Goal: Task Accomplishment & Management: Complete application form

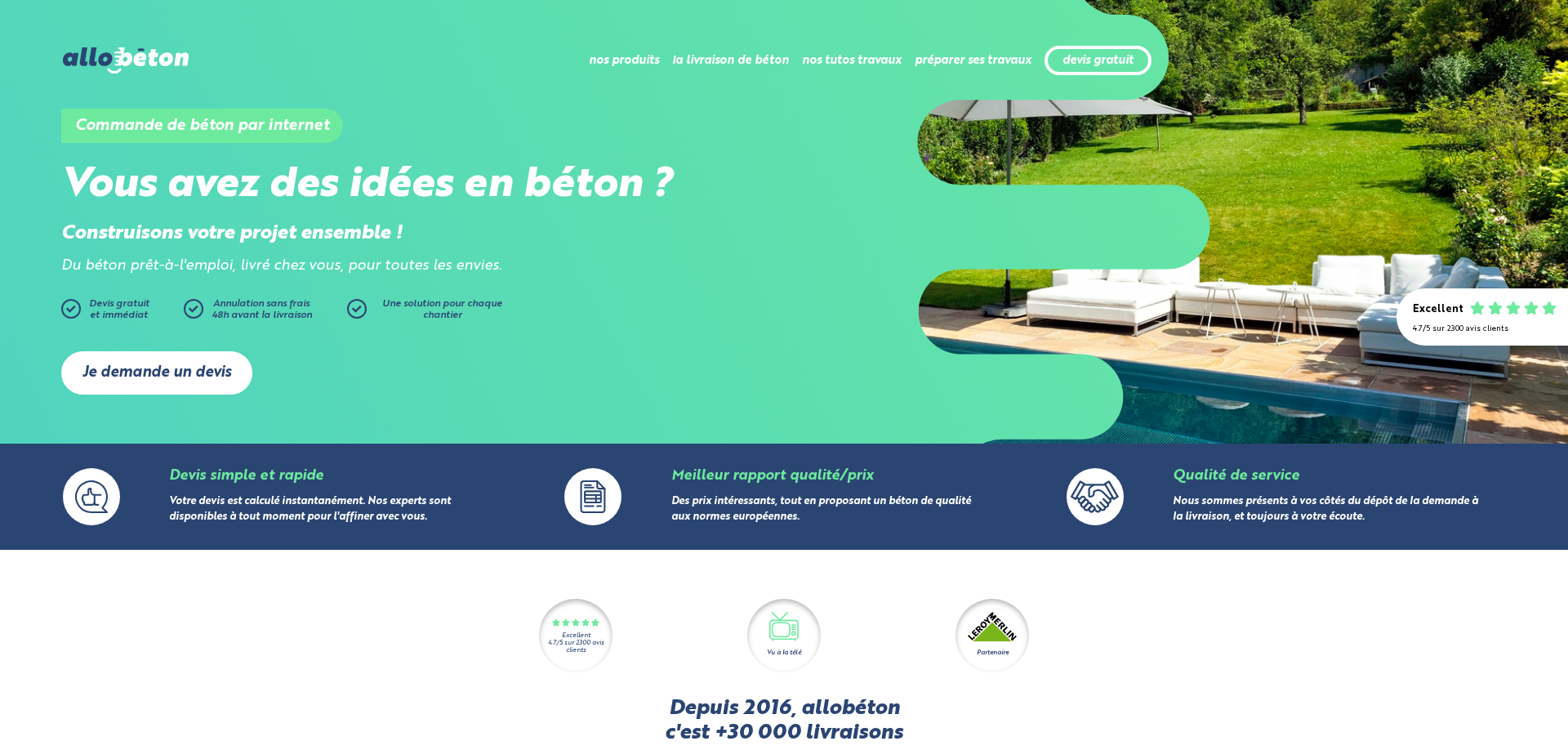
click at [151, 365] on link "Je demande un devis" at bounding box center [156, 373] width 191 height 43
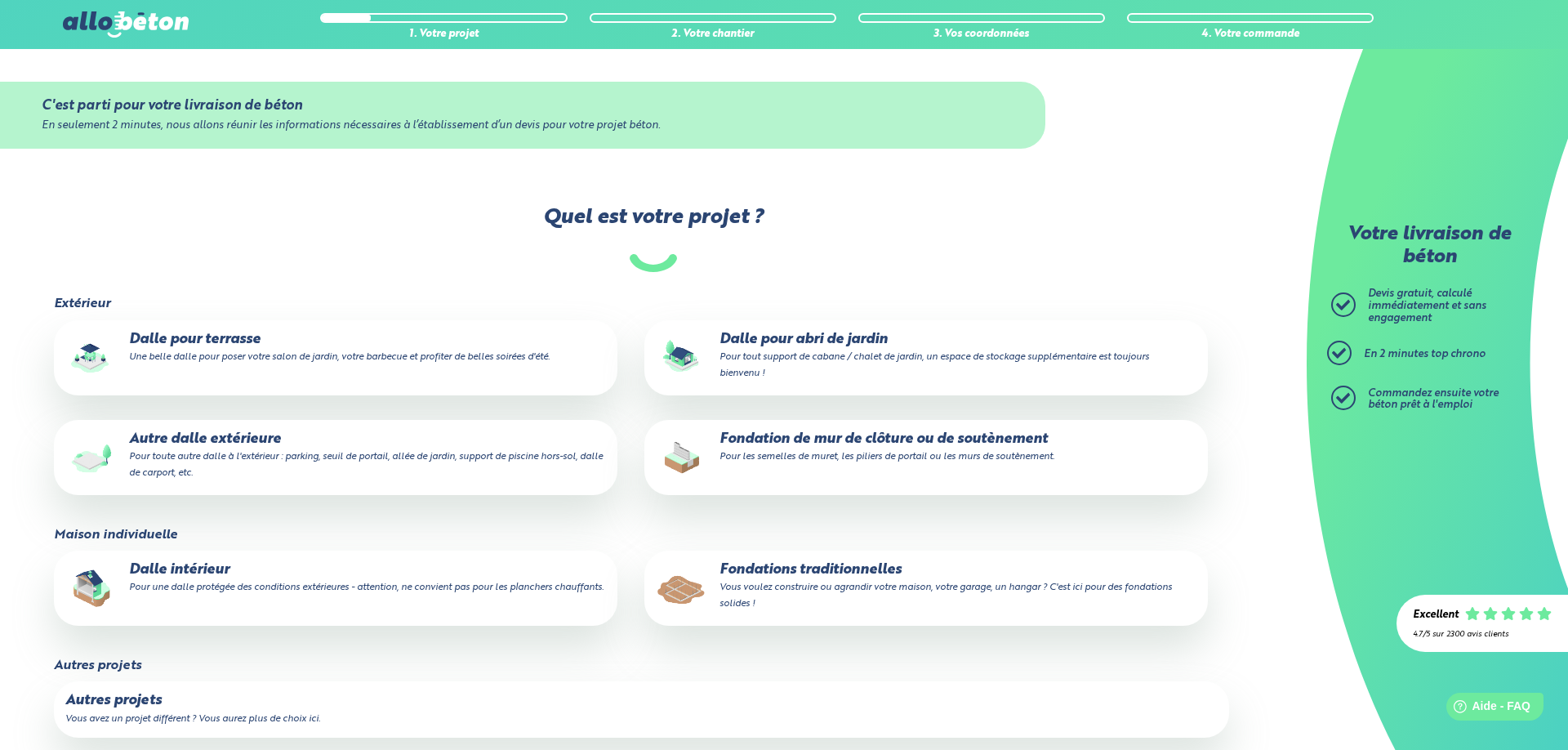
click at [765, 593] on small "Vous voulez construire ou agrandir votre maison, votre garage, un hangar ? C'es…" at bounding box center [946, 595] width 452 height 26
click at [0, 0] on input "Fondations traditionnelles Vous voulez construire ou agrandir votre maison, vot…" at bounding box center [0, 0] width 0 height 0
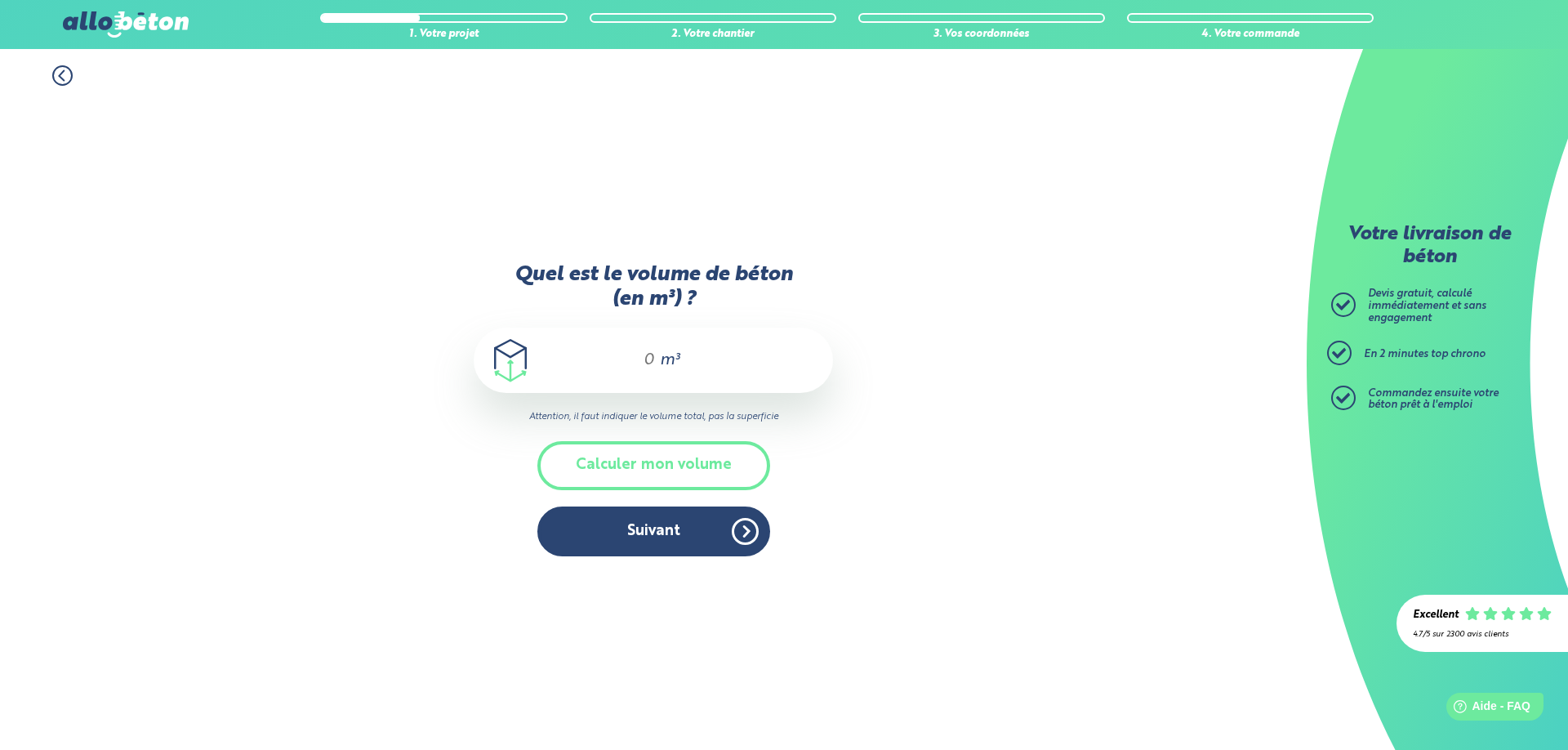
click at [631, 360] on input "Quel est le volume de béton (en m³) ?" at bounding box center [642, 360] width 28 height 20
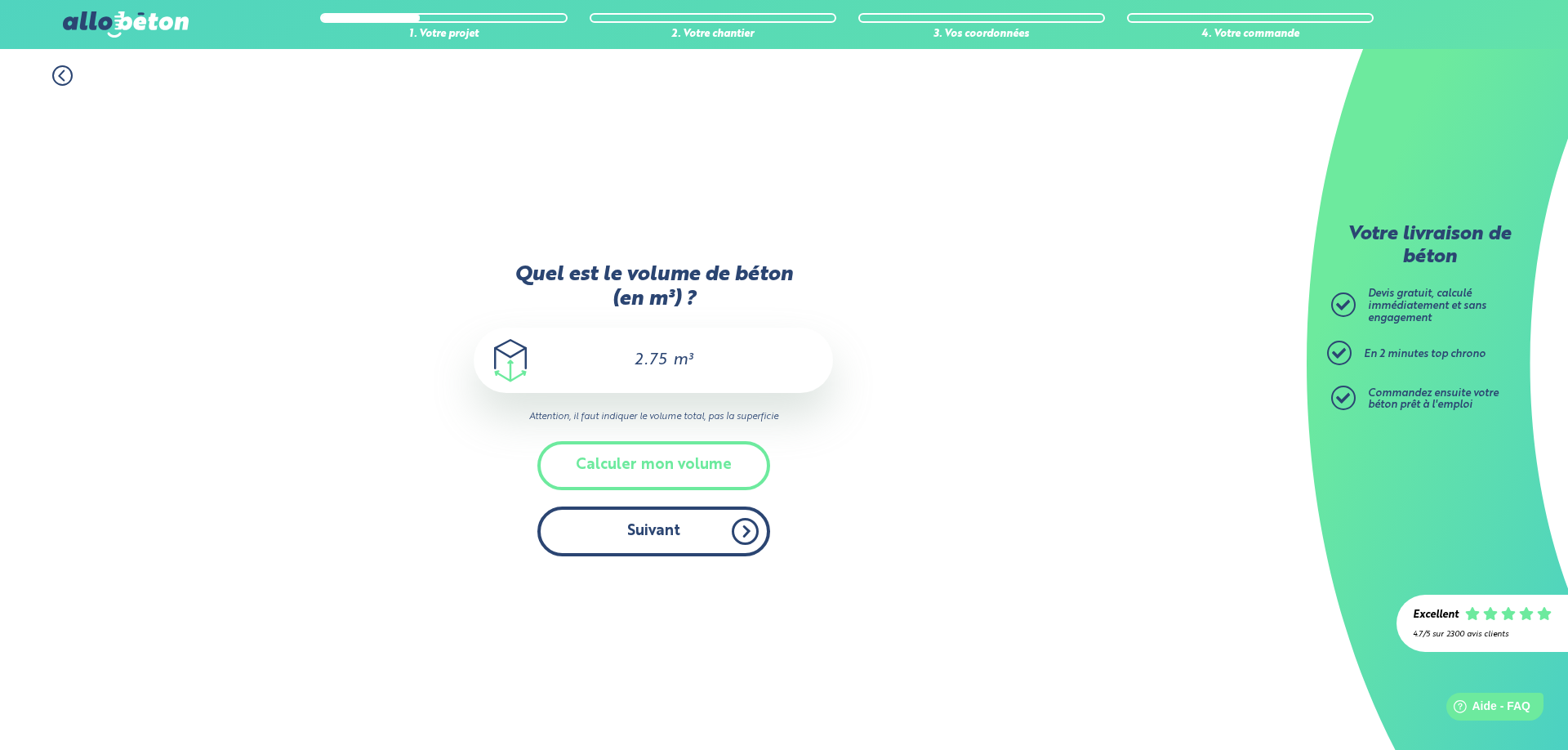
type input "2.75"
click at [666, 525] on button "Suivant" at bounding box center [653, 532] width 233 height 50
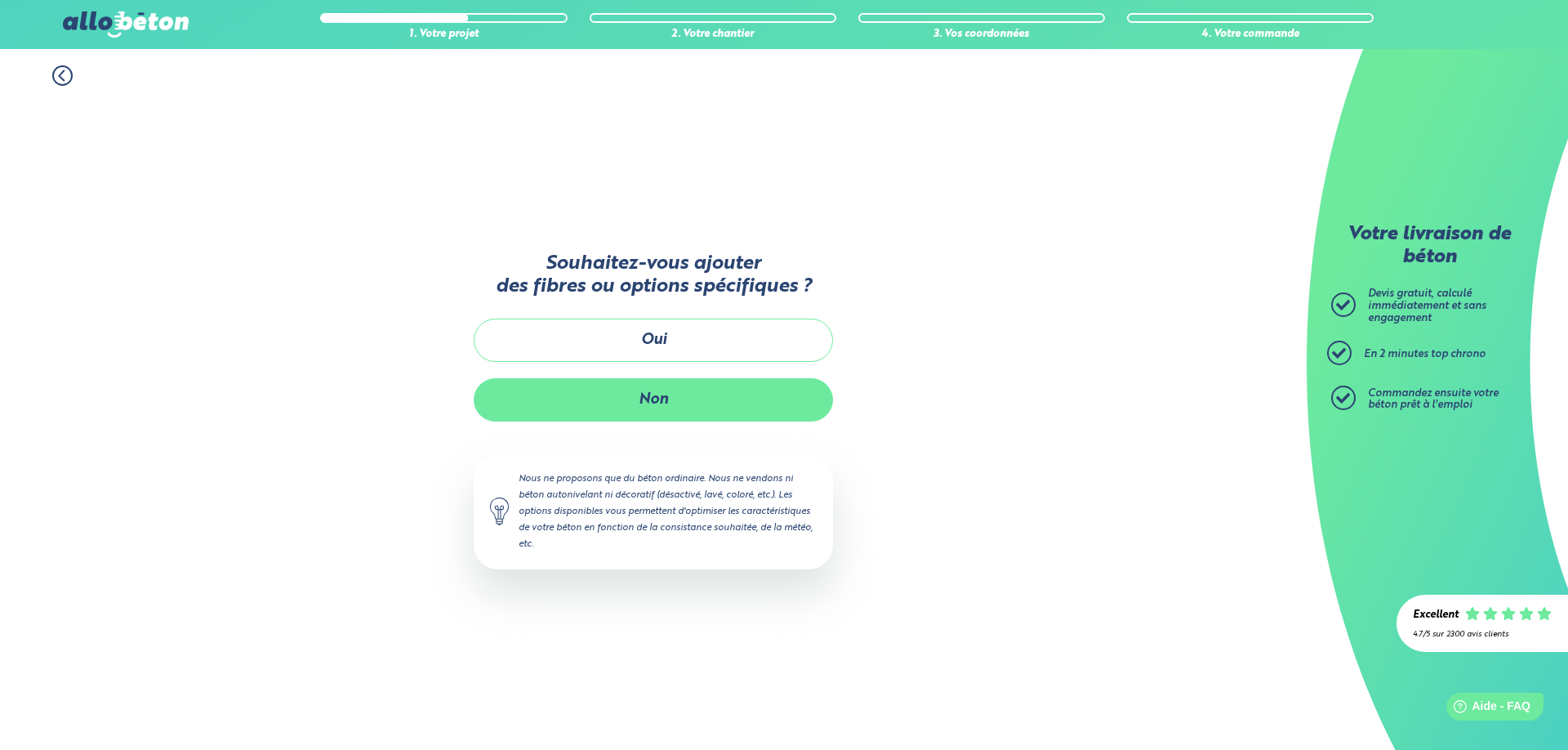
click at [667, 407] on button "Non" at bounding box center [653, 400] width 359 height 43
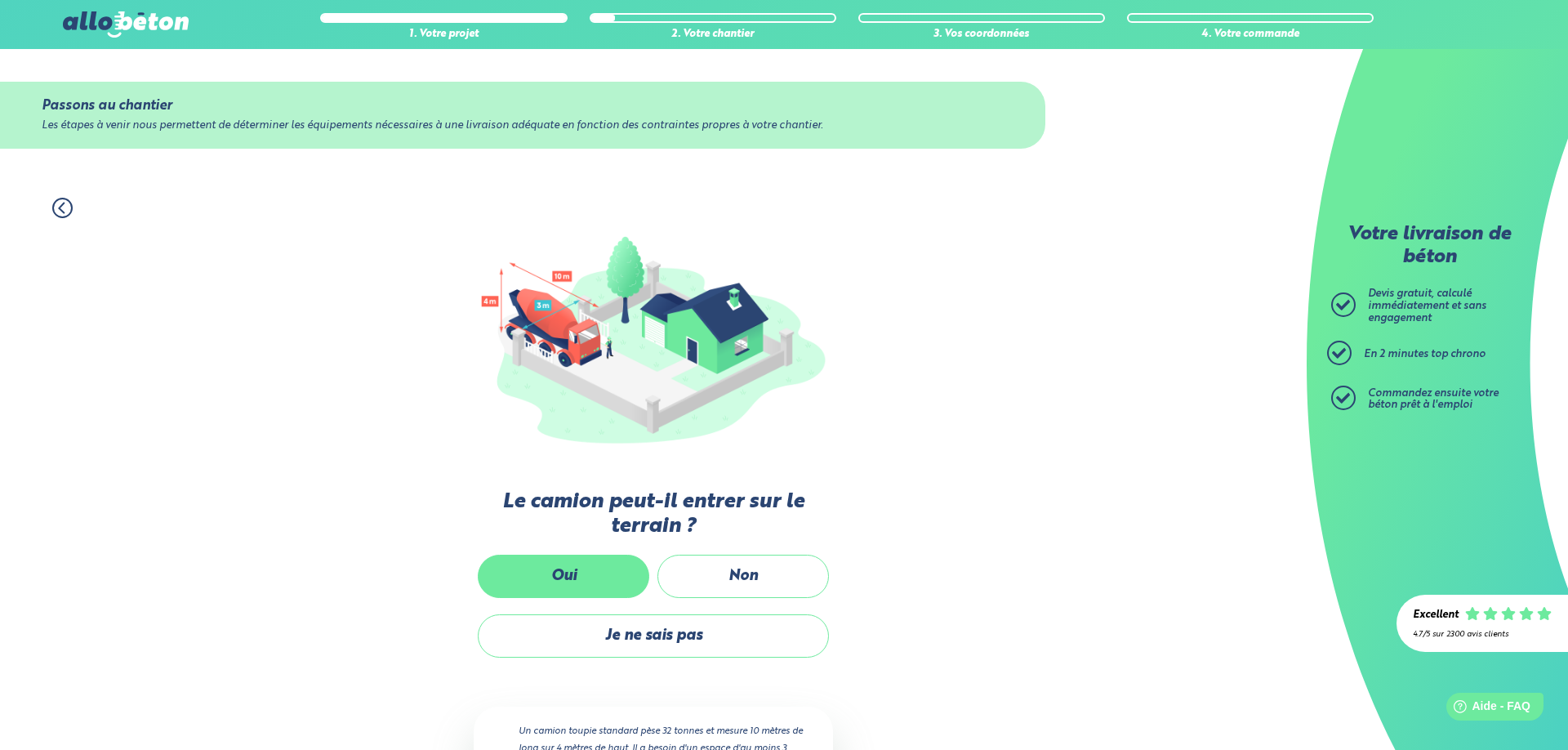
click at [591, 575] on label "Oui" at bounding box center [564, 576] width 172 height 43
click at [0, 0] on input "Oui" at bounding box center [0, 0] width 0 height 0
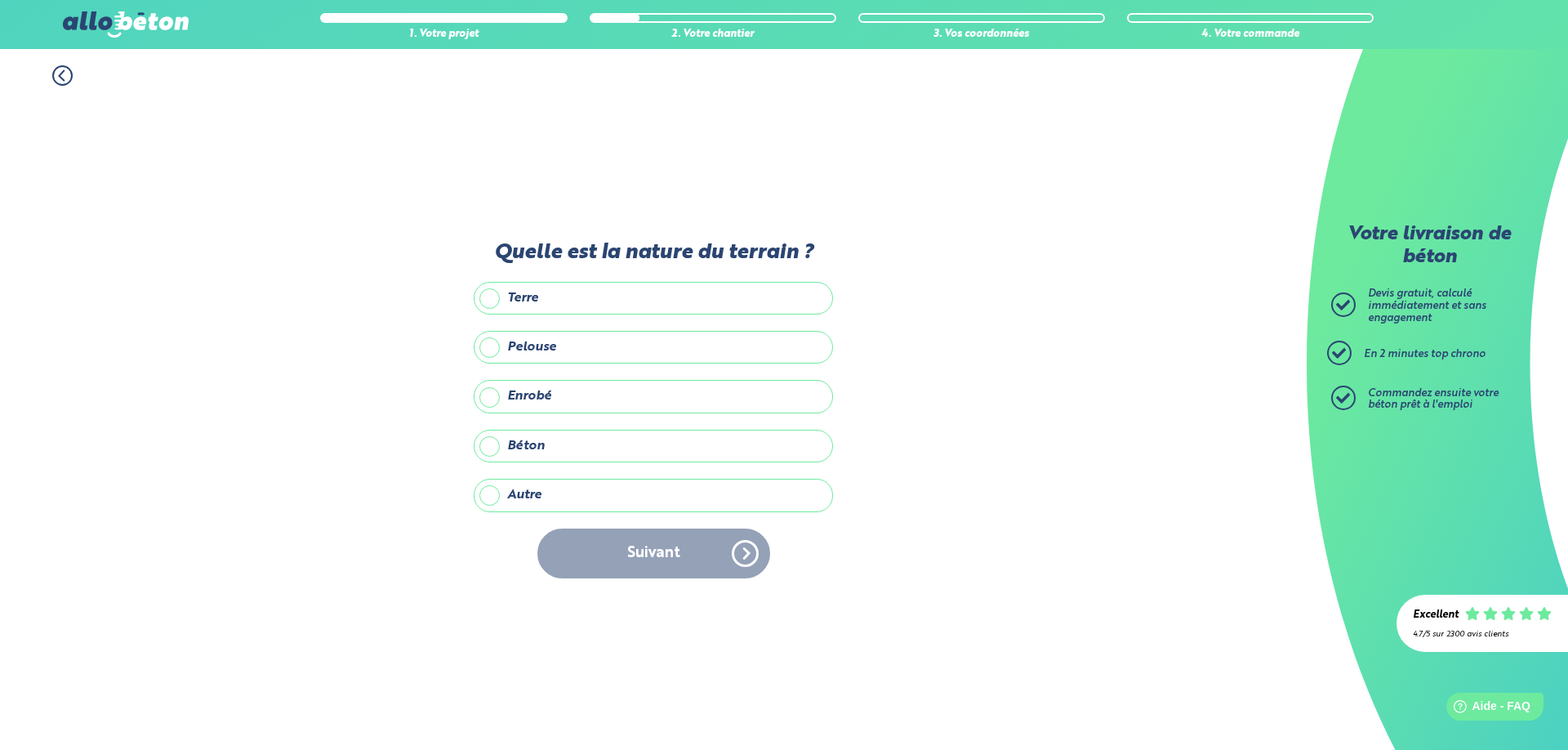
click at [535, 397] on label "Enrobé" at bounding box center [653, 397] width 359 height 33
click at [0, 0] on input "Enrobé" at bounding box center [0, 0] width 0 height 0
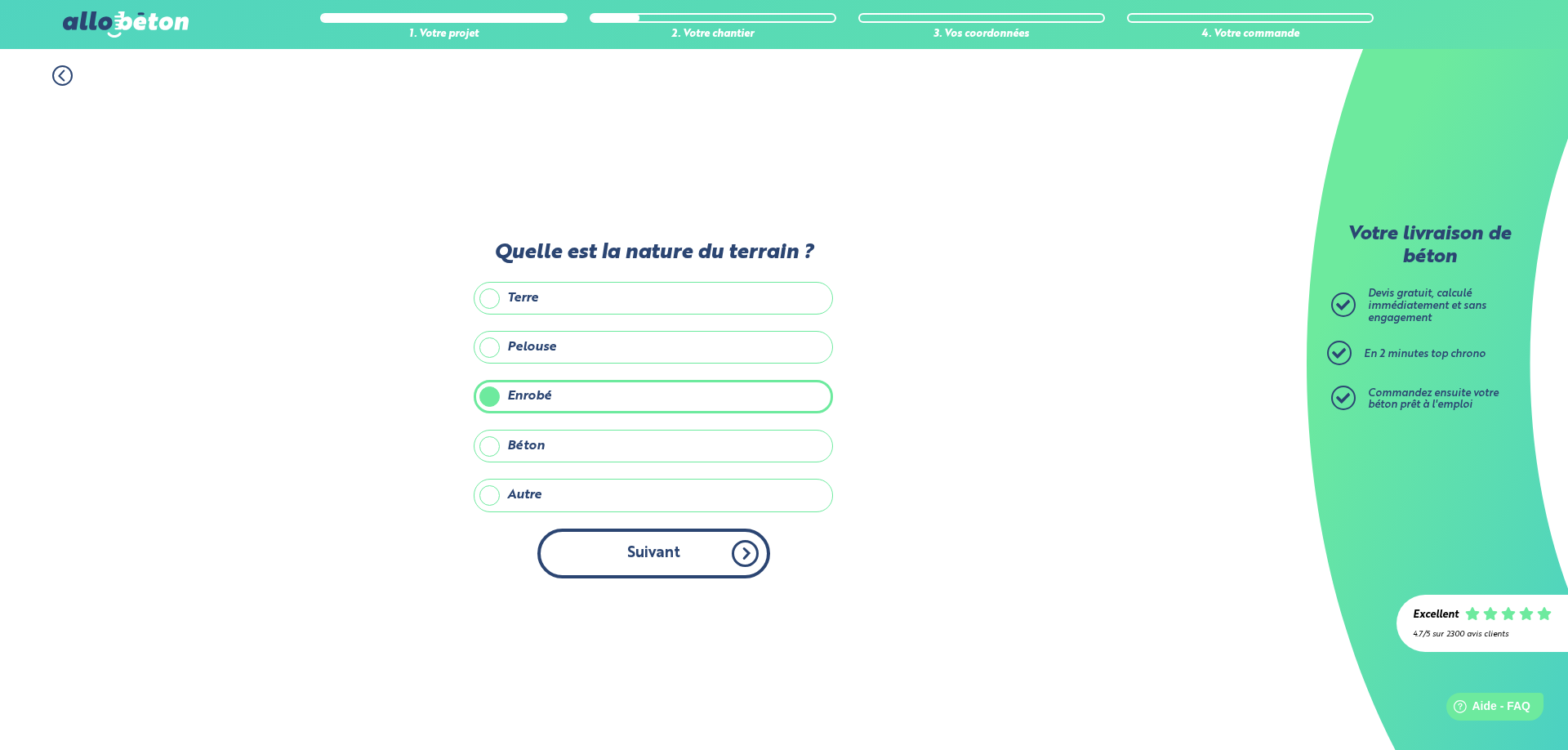
click at [711, 550] on button "Suivant" at bounding box center [653, 554] width 233 height 50
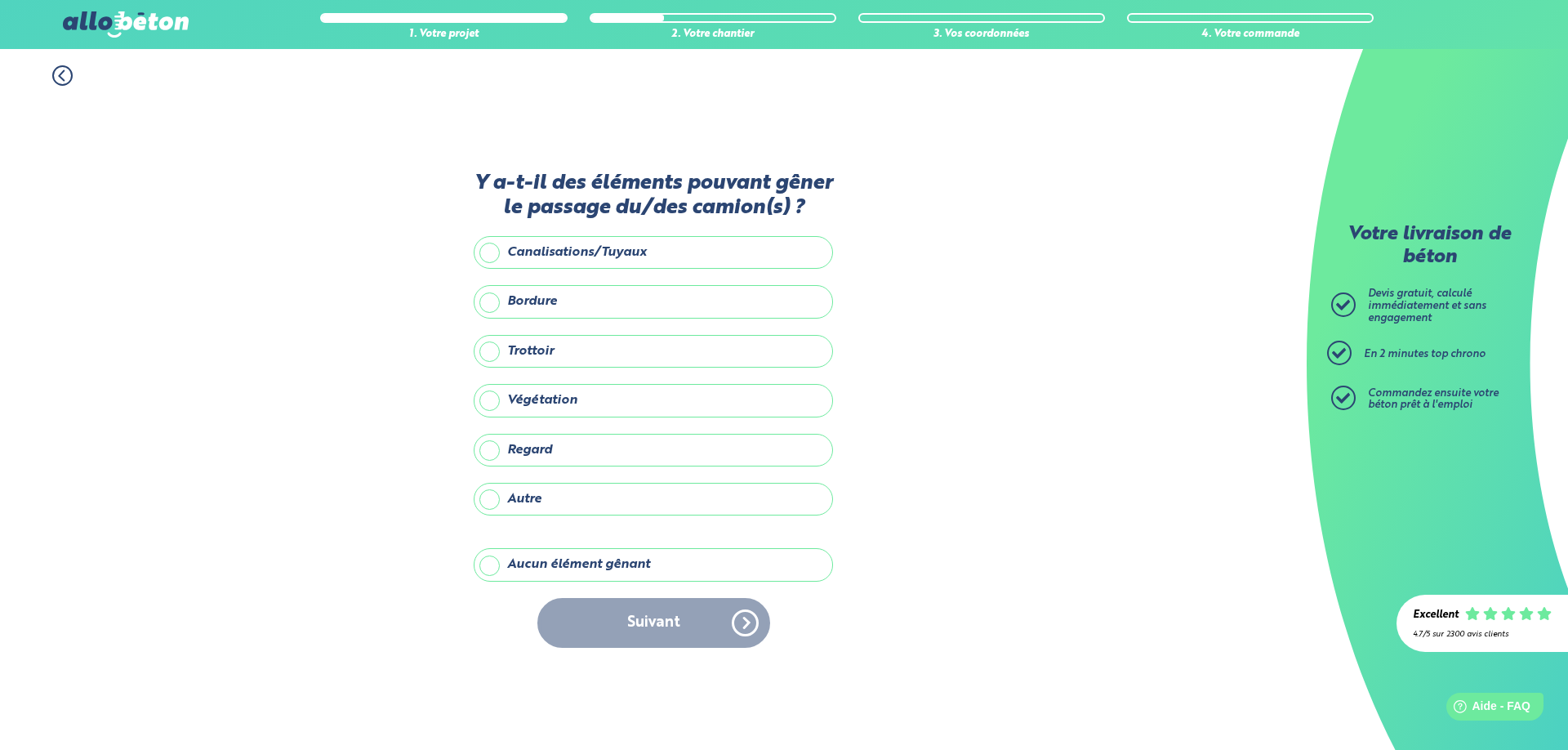
click at [531, 569] on label "Aucun élément gênant" at bounding box center [653, 565] width 359 height 33
click at [0, 0] on input "Aucun élément gênant" at bounding box center [0, 0] width 0 height 0
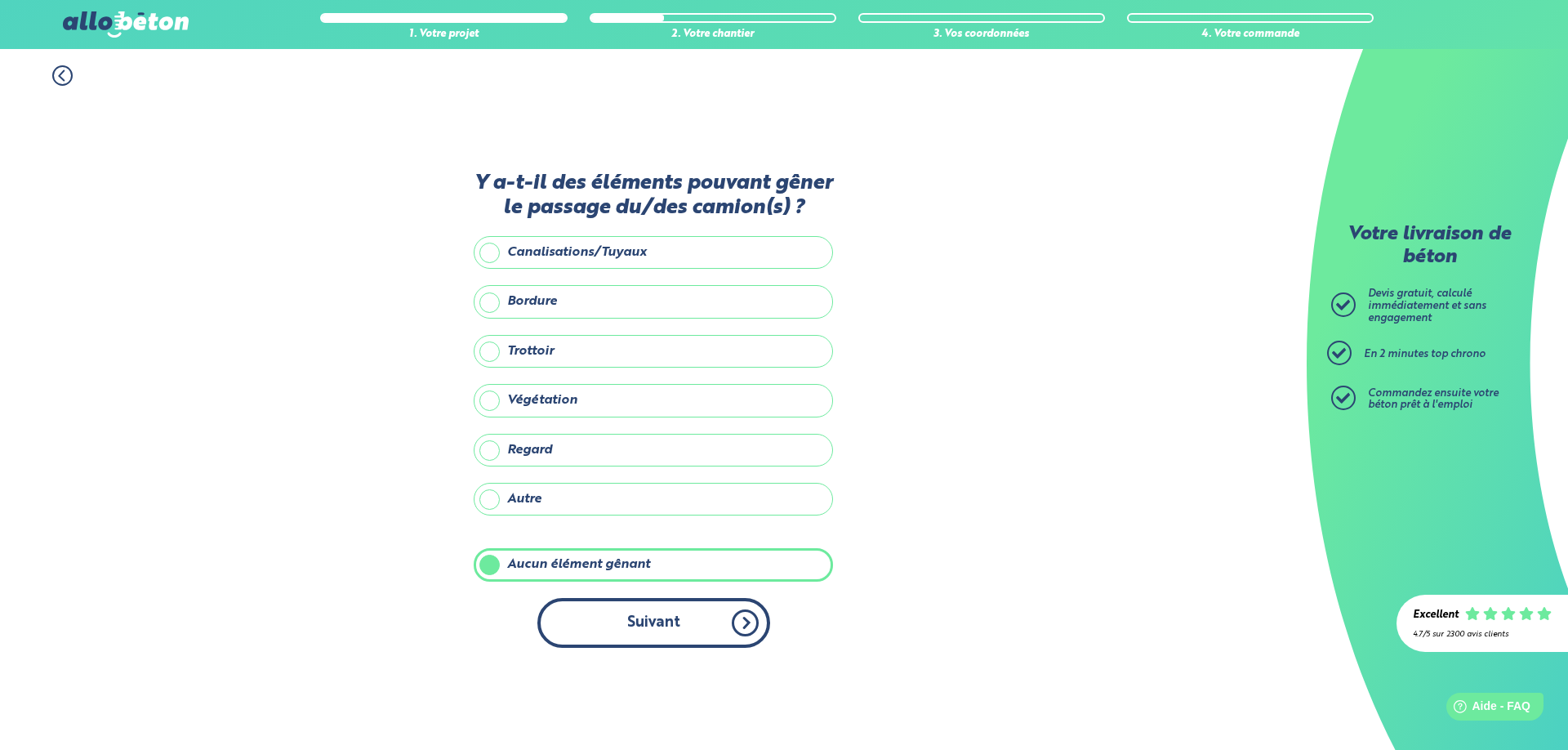
click at [663, 625] on button "Suivant" at bounding box center [653, 623] width 233 height 50
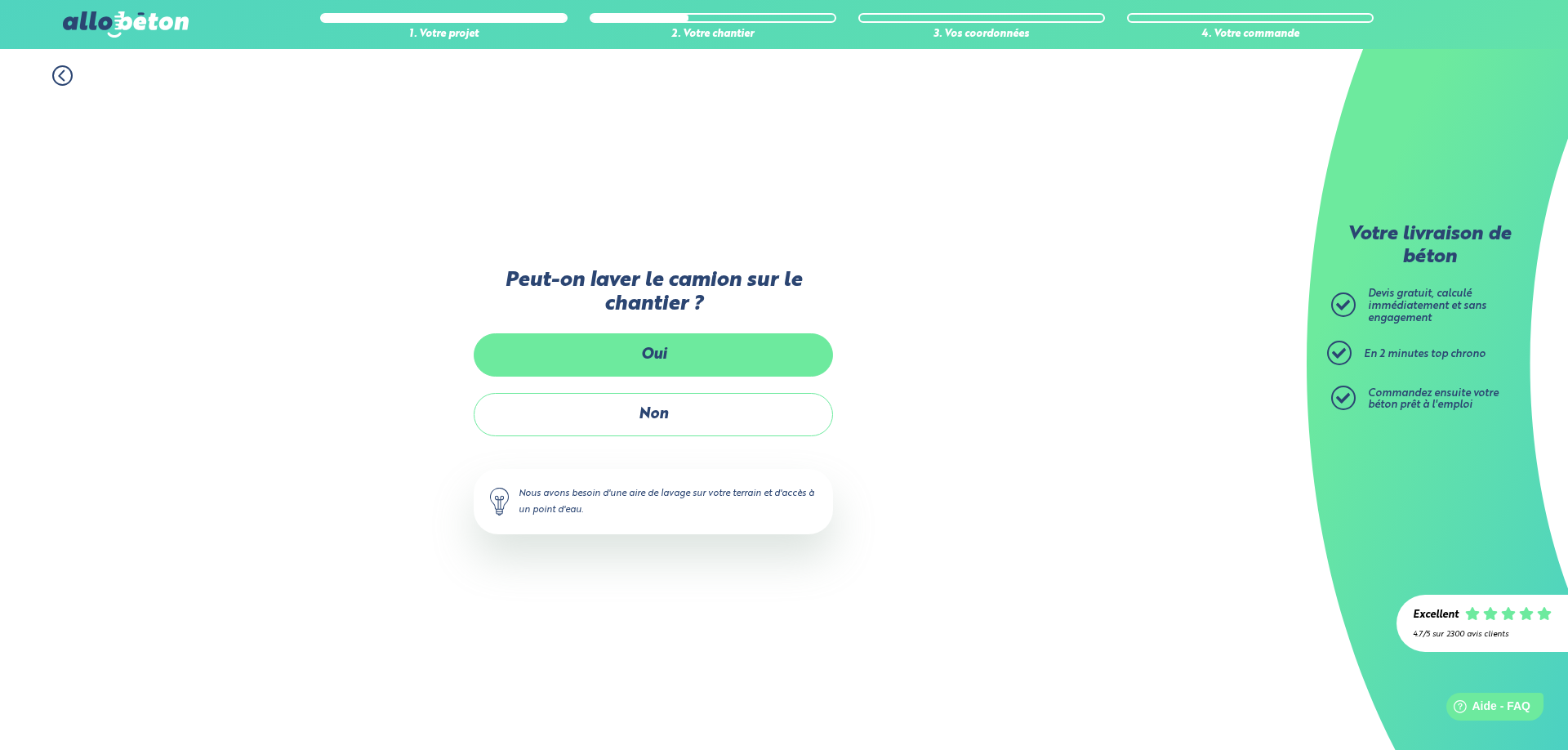
click at [664, 352] on label "Oui" at bounding box center [653, 355] width 359 height 43
click at [0, 0] on input "Oui" at bounding box center [0, 0] width 0 height 0
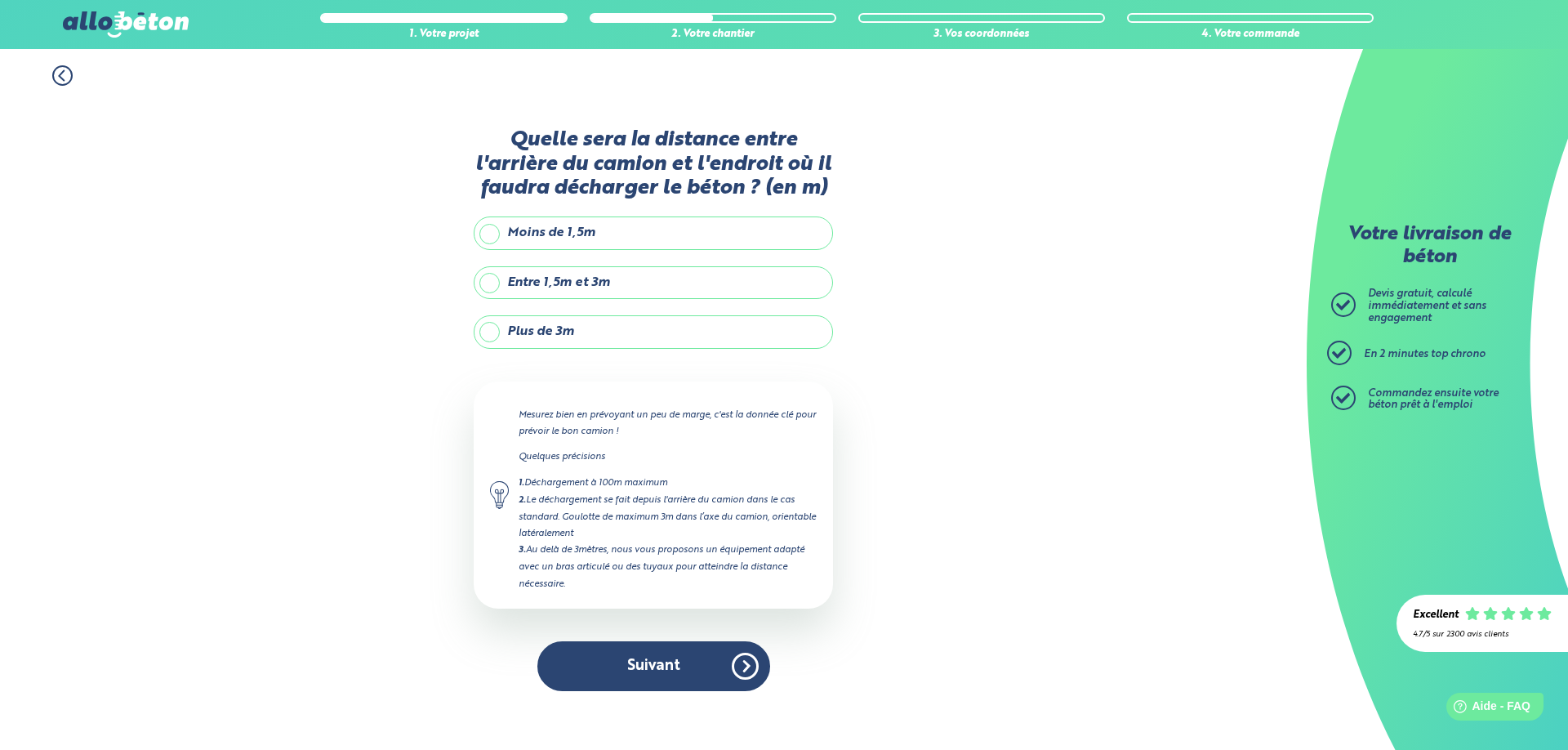
click at [484, 276] on label "Entre 1,5m et 3m" at bounding box center [653, 283] width 359 height 33
click at [0, 0] on input "Entre 1,5m et 3m" at bounding box center [0, 0] width 0 height 0
click at [508, 240] on label "Moins de 1,5m" at bounding box center [653, 233] width 359 height 33
click at [0, 0] on input "Moins de 1,5m" at bounding box center [0, 0] width 0 height 0
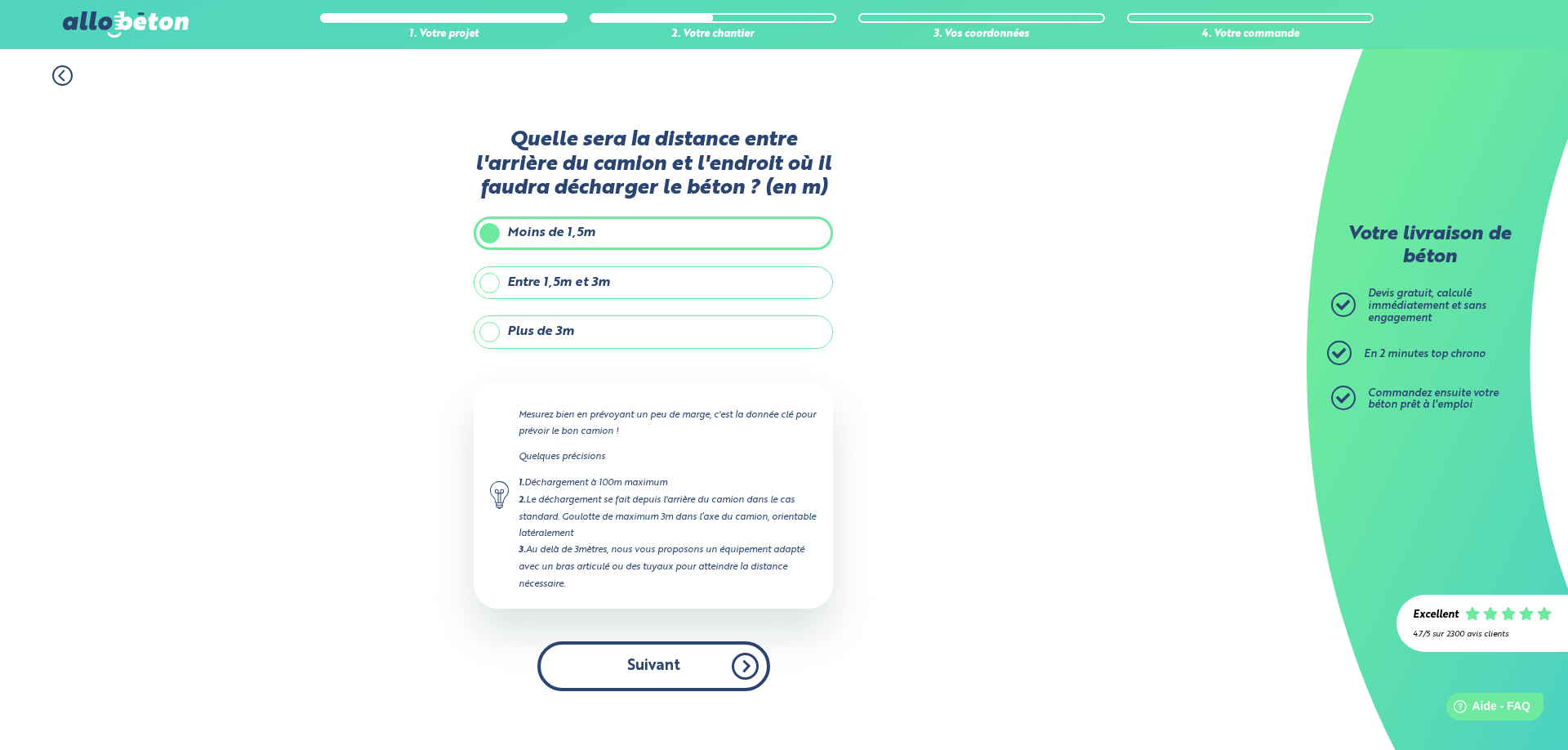
click at [678, 655] on button "Suivant" at bounding box center [653, 667] width 233 height 50
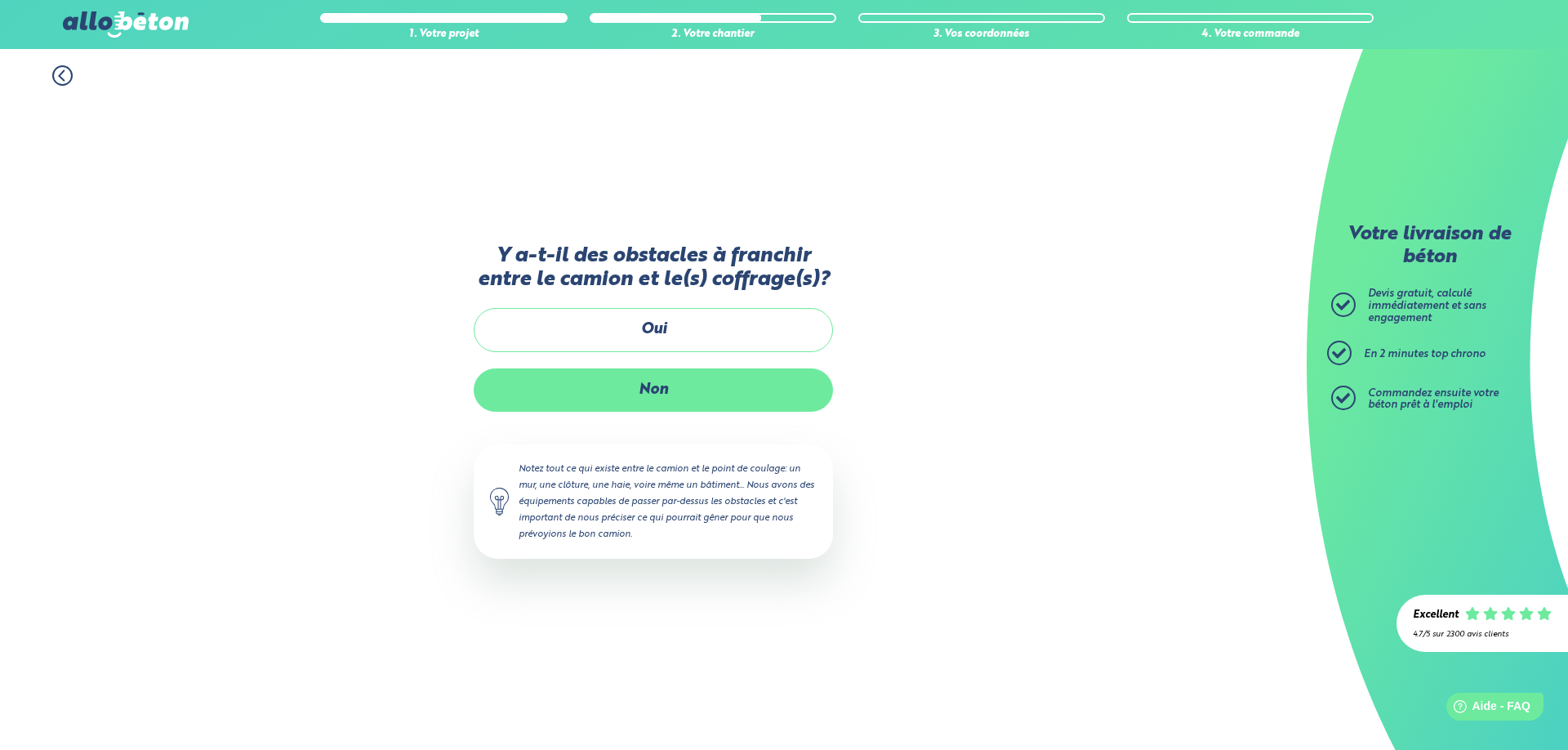
click at [662, 390] on label "Non" at bounding box center [653, 390] width 359 height 43
click at [0, 0] on input "Non" at bounding box center [0, 0] width 0 height 0
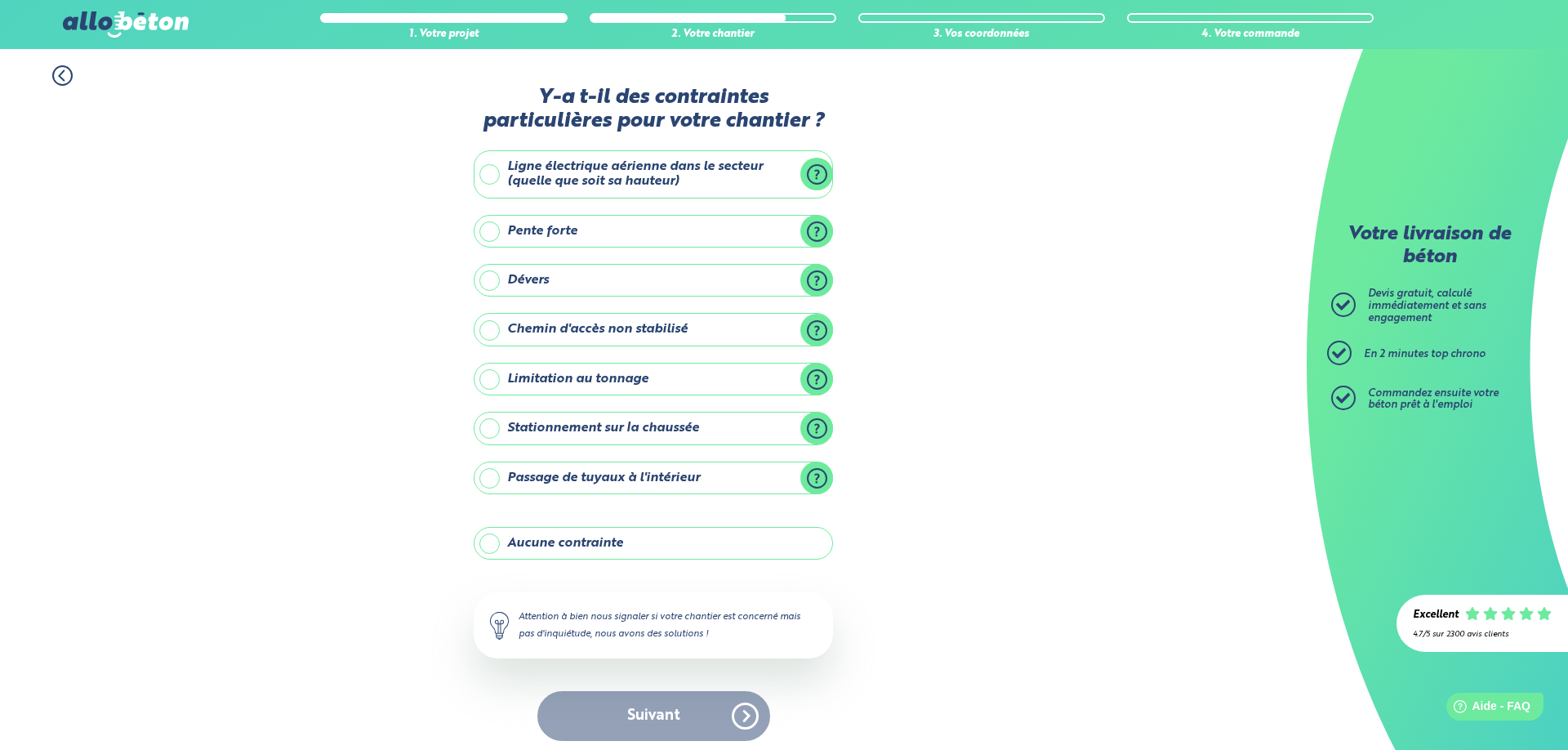
click at [551, 542] on label "Aucune contrainte" at bounding box center [653, 544] width 359 height 33
click at [0, 0] on input "Aucune contrainte" at bounding box center [0, 0] width 0 height 0
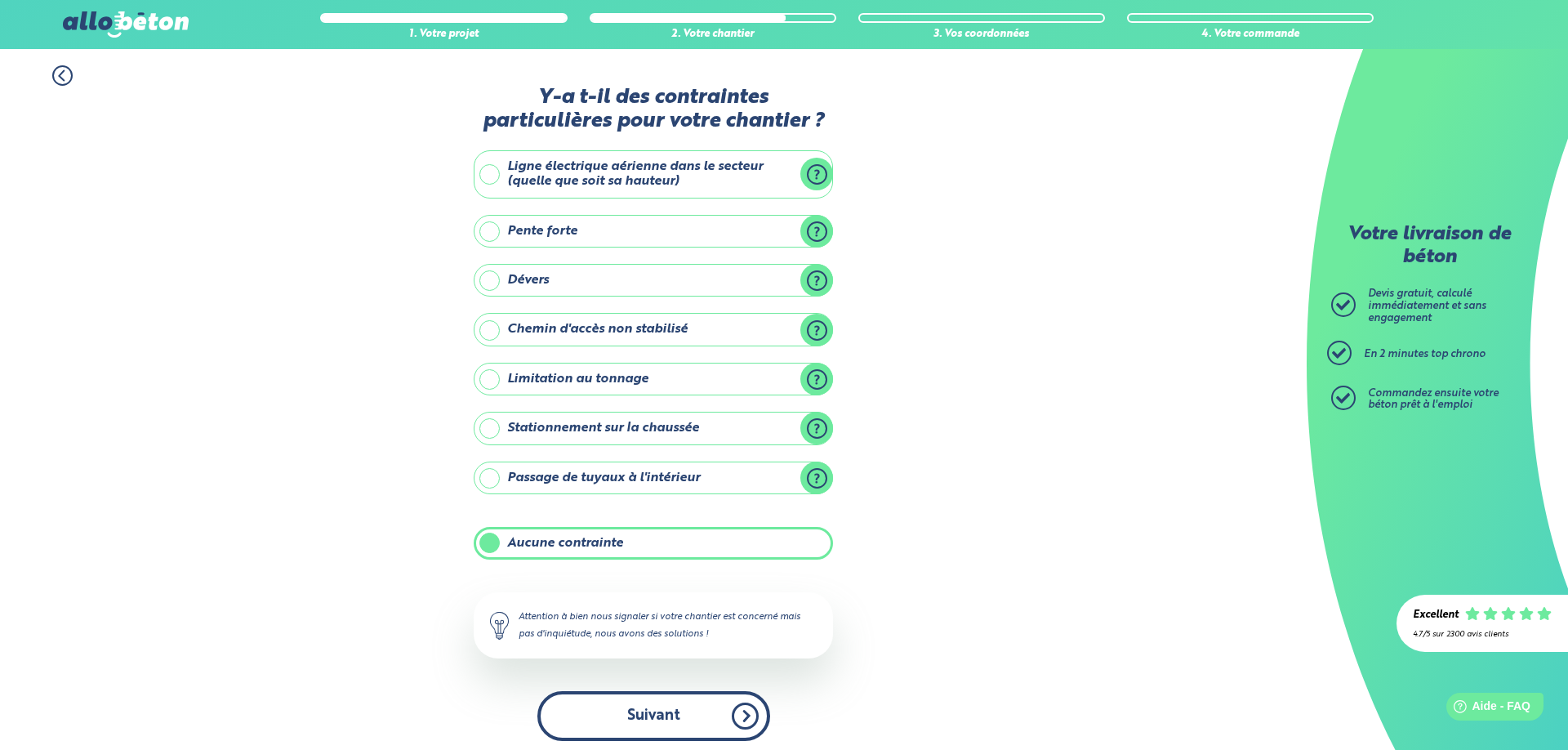
click at [642, 717] on button "Suivant" at bounding box center [653, 716] width 233 height 50
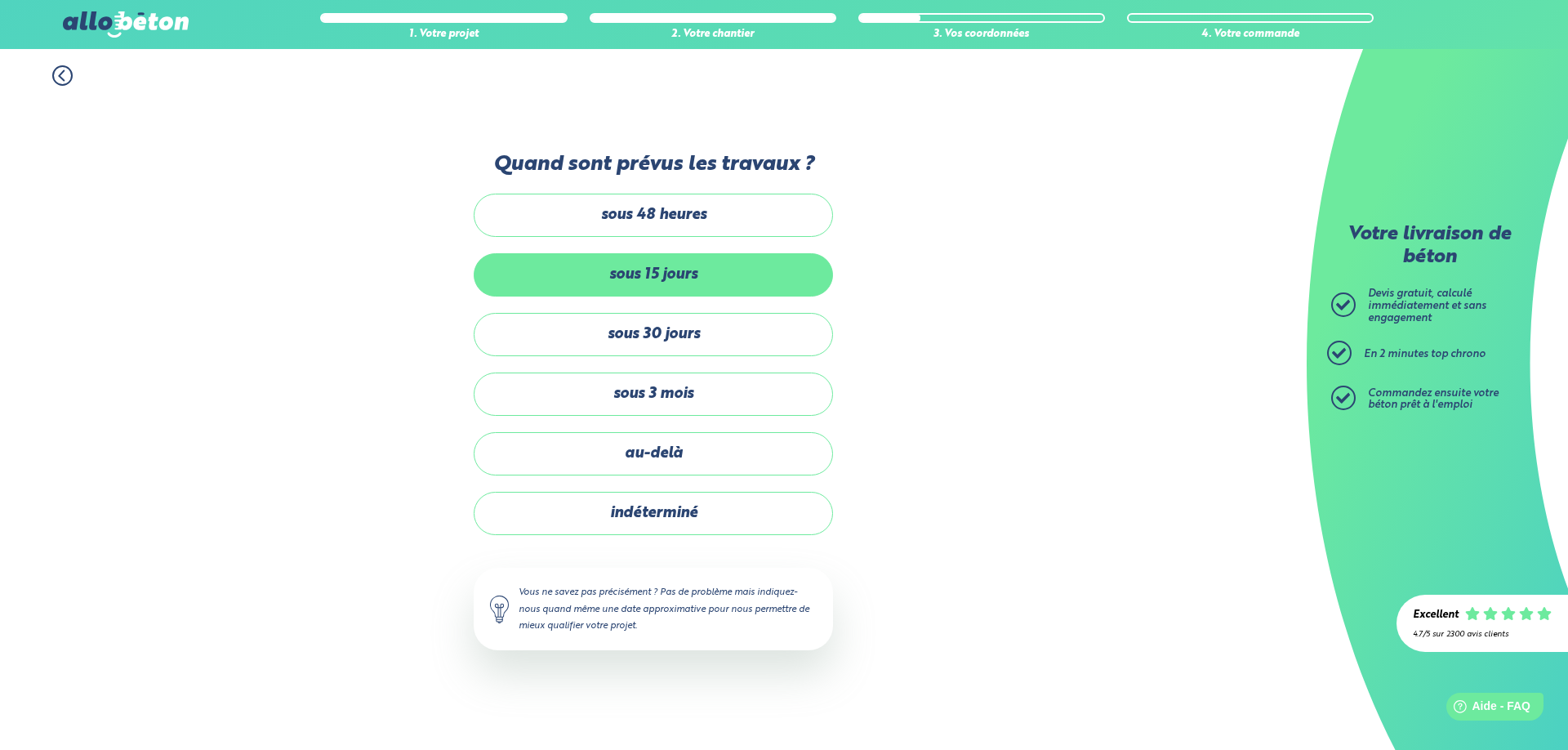
click at [695, 281] on label "sous 15 jours" at bounding box center [653, 275] width 359 height 43
click at [0, 0] on input "sous 15 jours" at bounding box center [0, 0] width 0 height 0
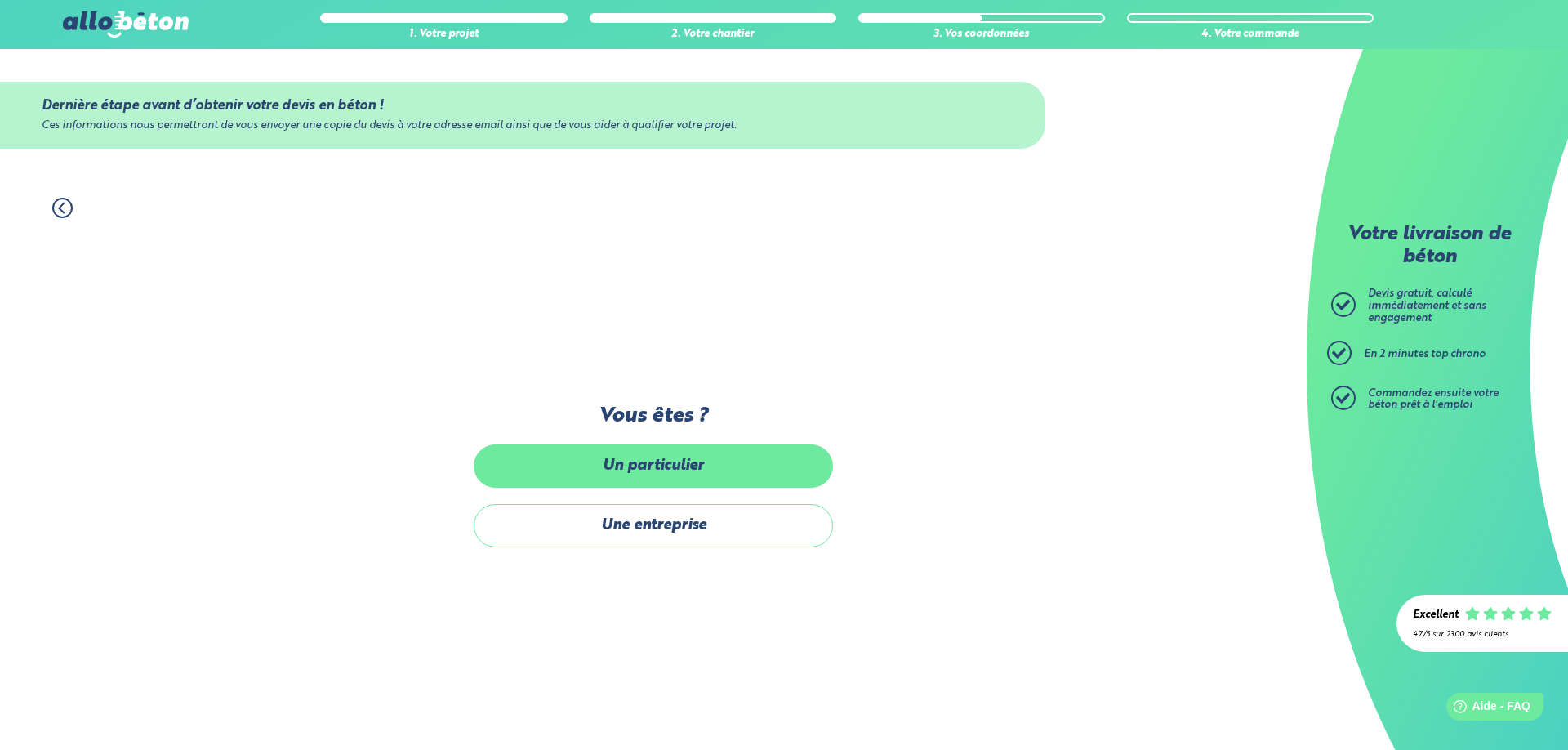
click at [661, 476] on label "Un particulier" at bounding box center [653, 466] width 359 height 43
click at [0, 0] on input "Un particulier" at bounding box center [0, 0] width 0 height 0
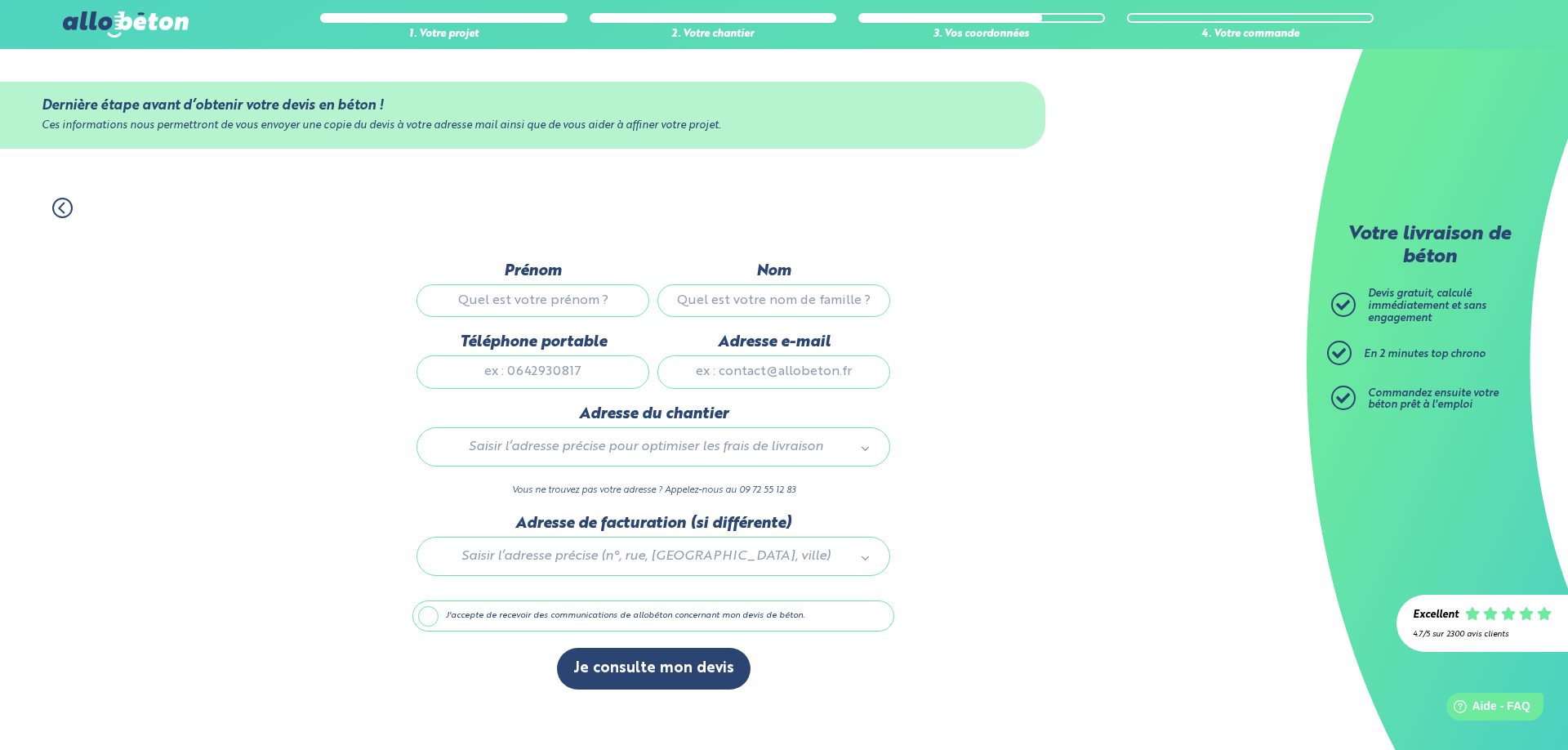
click at [556, 304] on input "Prénom" at bounding box center [533, 301] width 233 height 33
type input "cyrille"
click at [713, 309] on input "Nom" at bounding box center [774, 301] width 233 height 33
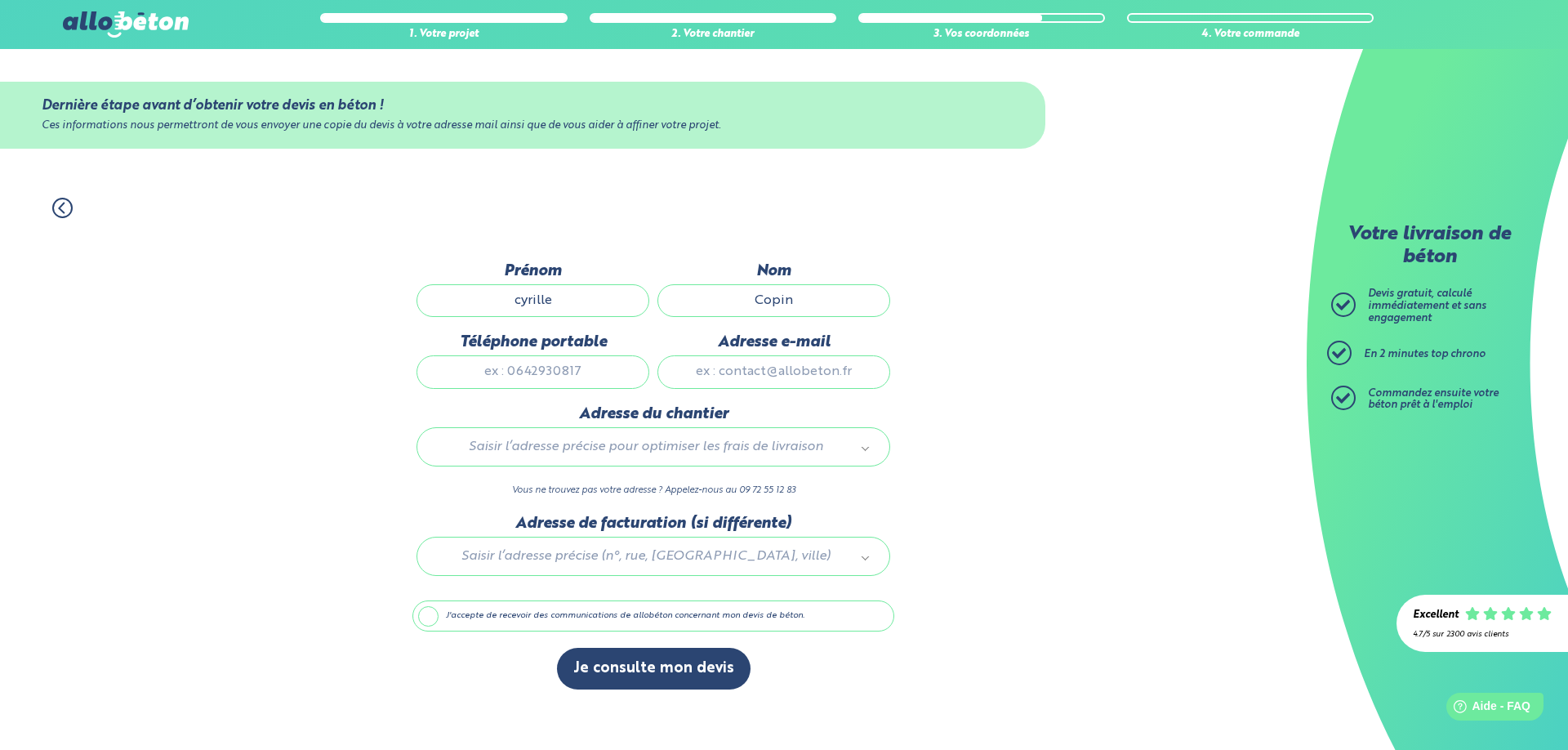
type input "Copin"
click at [540, 375] on input "Téléphone portable" at bounding box center [533, 372] width 233 height 33
type input "0626047308"
click at [708, 387] on input "Adresse e-mail" at bounding box center [774, 372] width 233 height 33
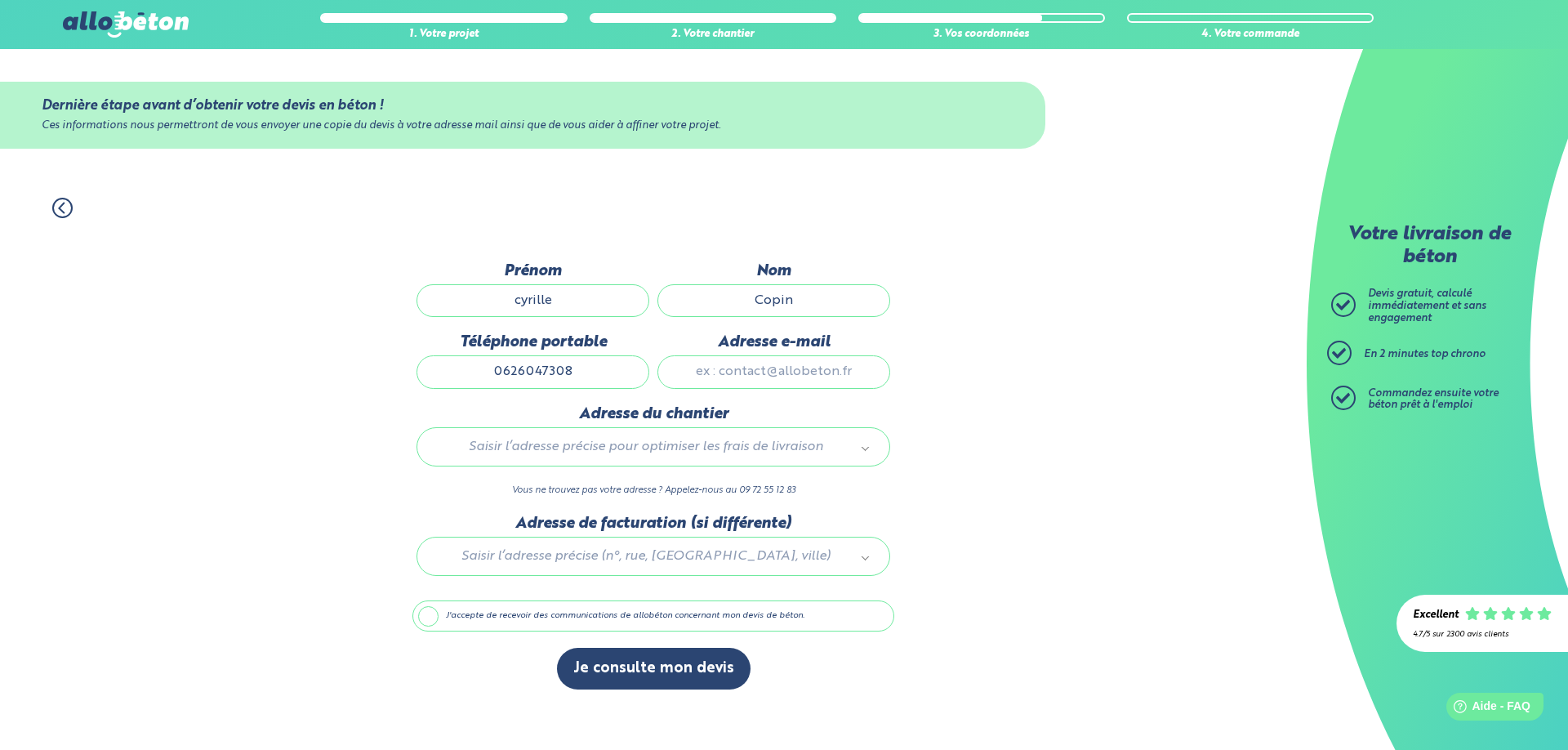
click at [708, 387] on input "Adresse e-mail" at bounding box center [774, 372] width 233 height 33
type input "[EMAIL_ADDRESS][DOMAIN_NAME]"
click at [716, 441] on body "09 72 55 12 83 Conseils et Appel Gratuits nos produits le béton prêt à l'emploi…" at bounding box center [784, 375] width 1568 height 750
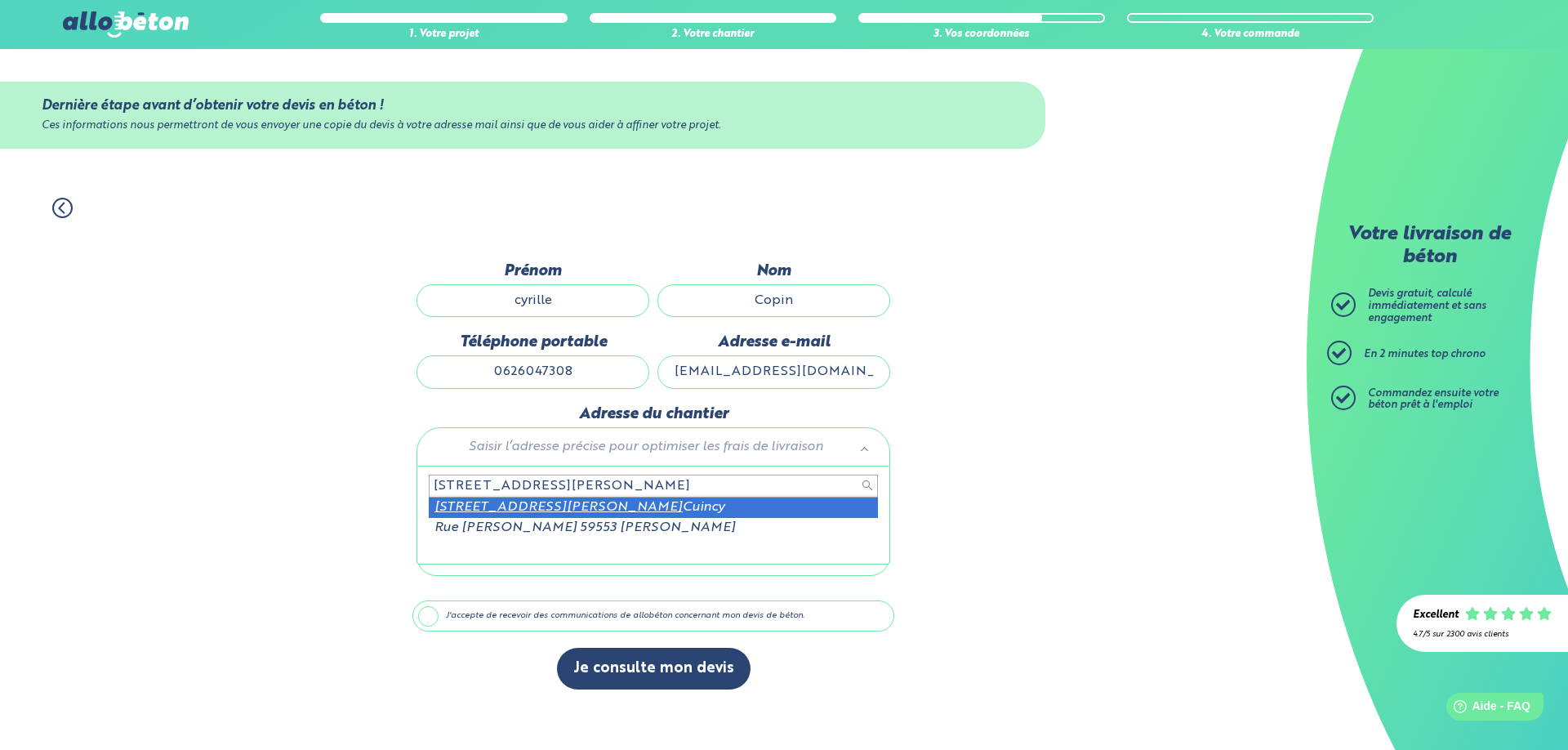
type input "[STREET_ADDRESS][PERSON_NAME]"
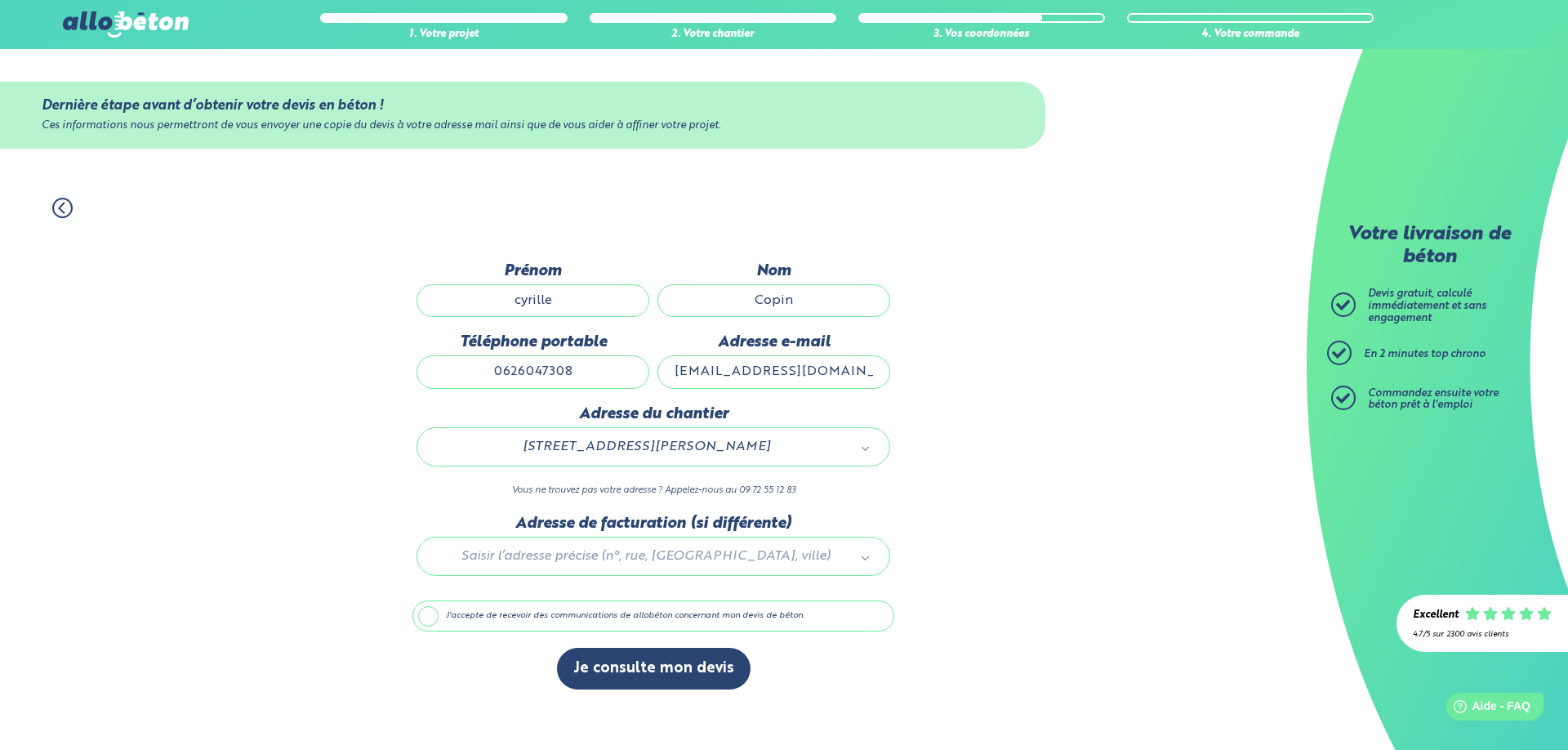
click at [597, 564] on div at bounding box center [653, 554] width 482 height 77
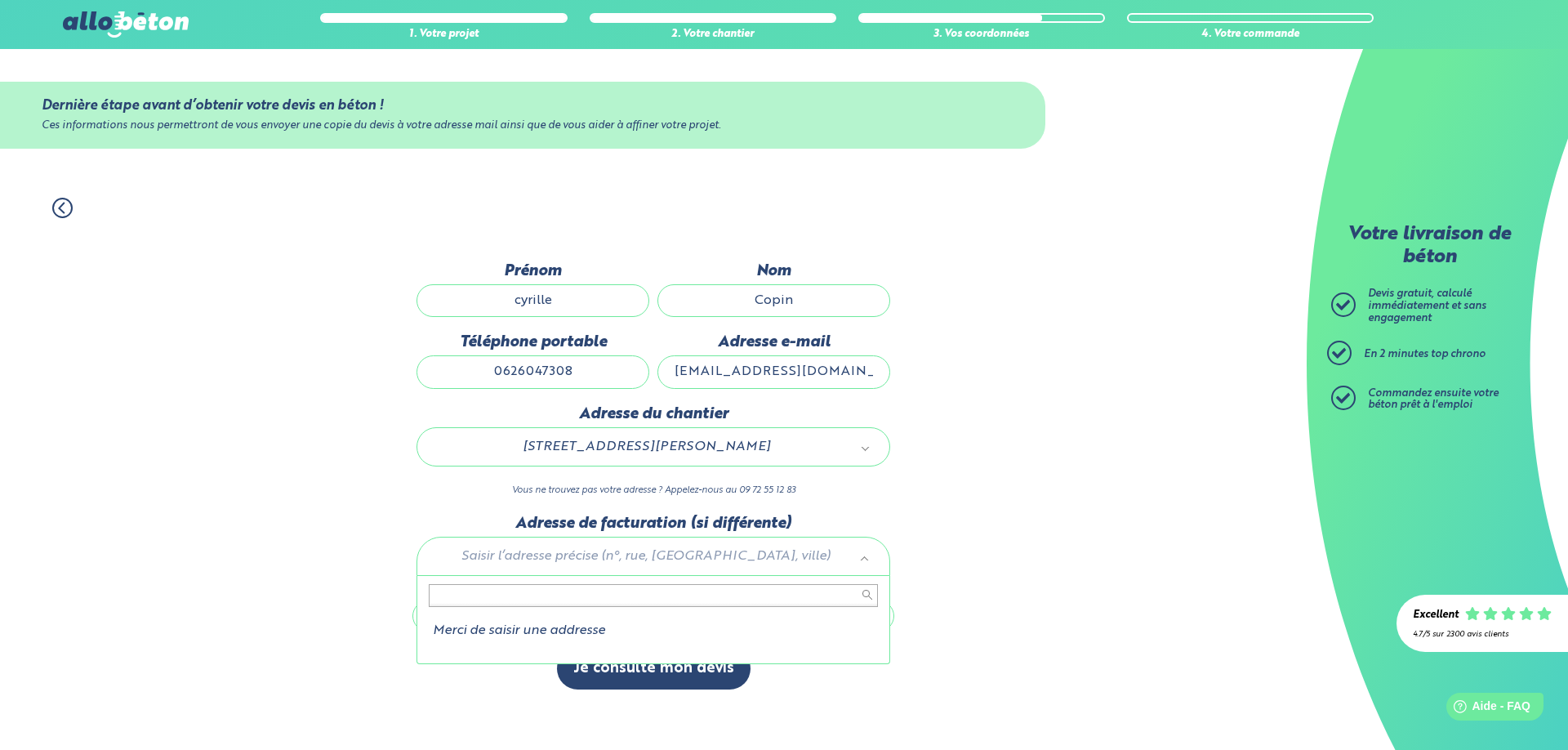
click at [1013, 537] on body "09 72 55 12 83 Conseils et Appel Gratuits nos produits le béton prêt à l'emploi…" at bounding box center [784, 375] width 1568 height 750
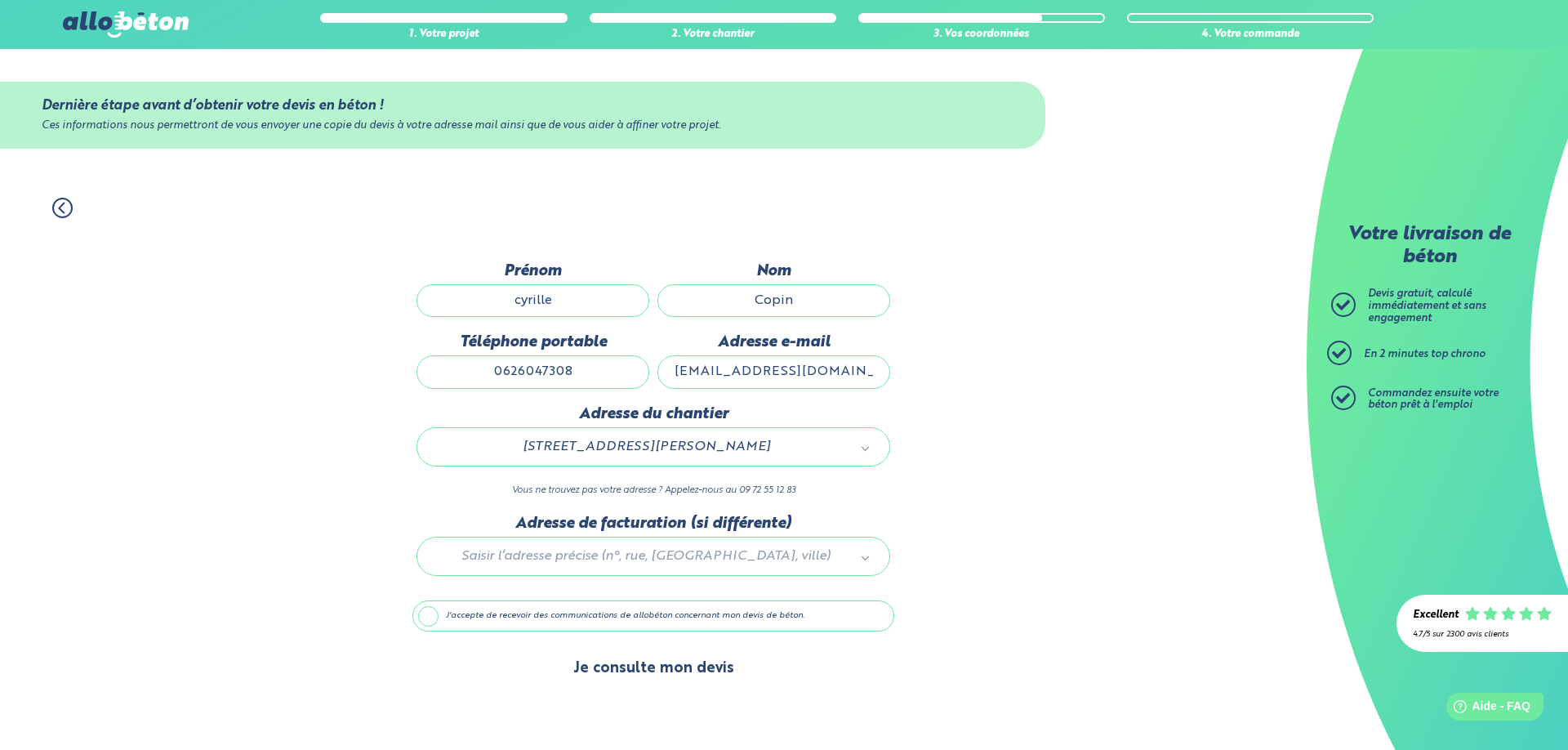
click at [624, 672] on button "Je consulte mon devis" at bounding box center [653, 668] width 193 height 41
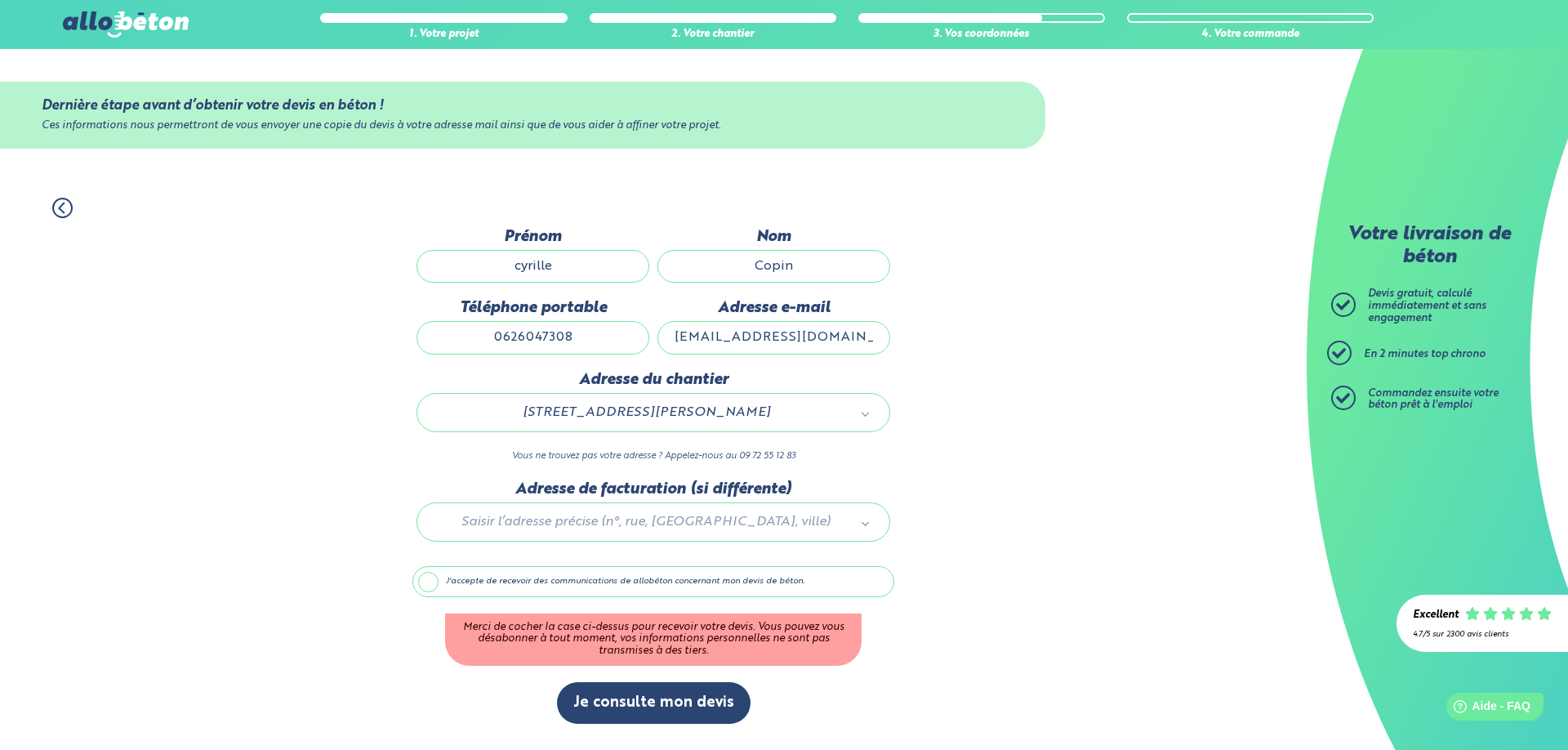
click at [435, 586] on label "J'accepte de recevoir des communications de allobéton concernant mon devis de b…" at bounding box center [653, 581] width 482 height 31
click at [0, 0] on input "J'accepte de recevoir des communications de allobéton concernant mon devis de b…" at bounding box center [0, 0] width 0 height 0
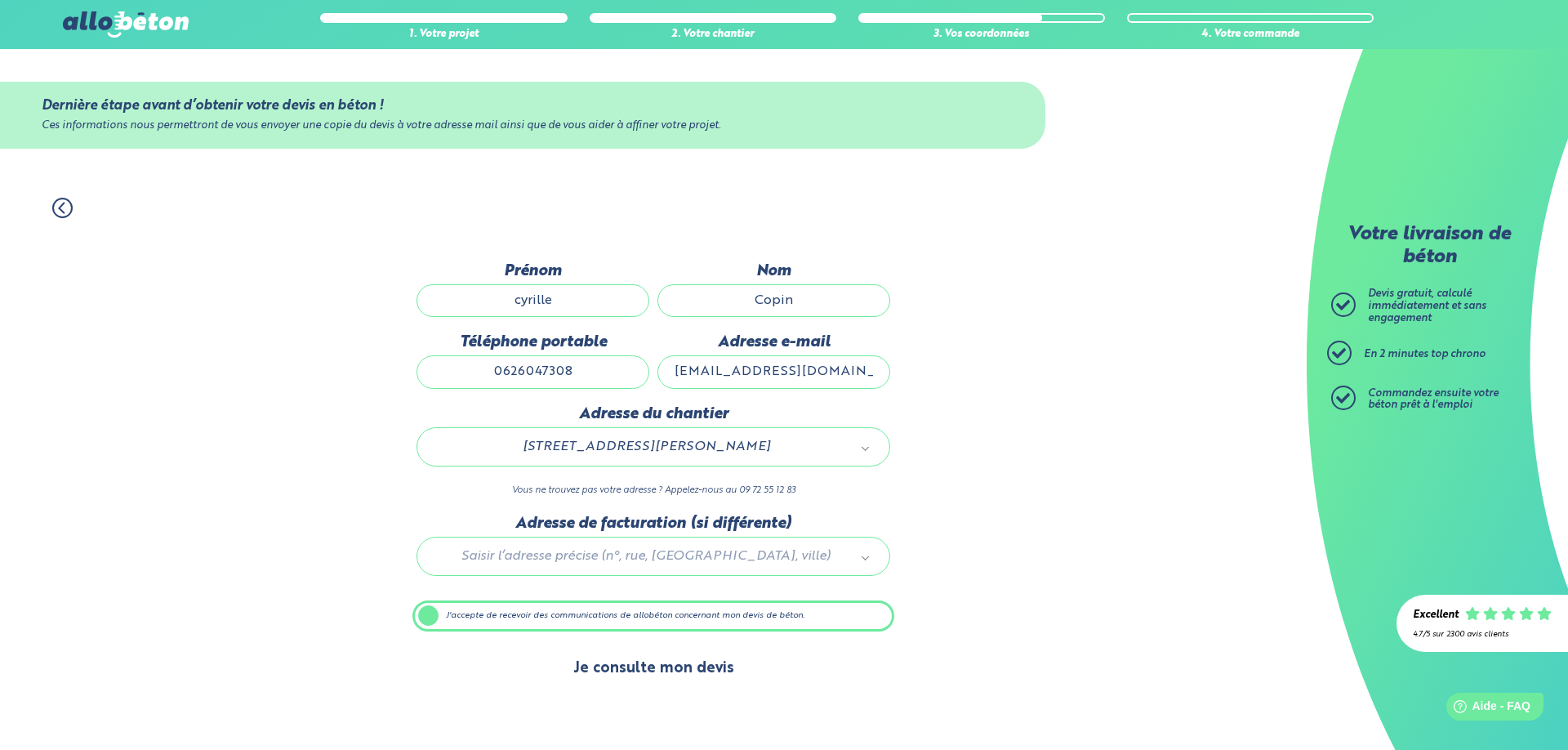
click at [632, 668] on button "Je consulte mon devis" at bounding box center [653, 668] width 193 height 41
